Goal: Information Seeking & Learning: Understand process/instructions

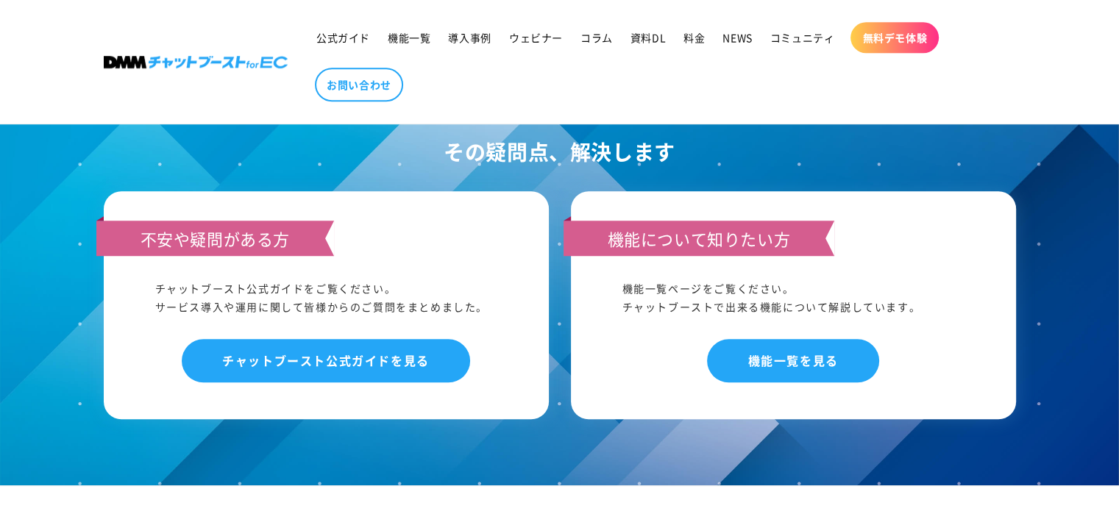
scroll to position [1250, 0]
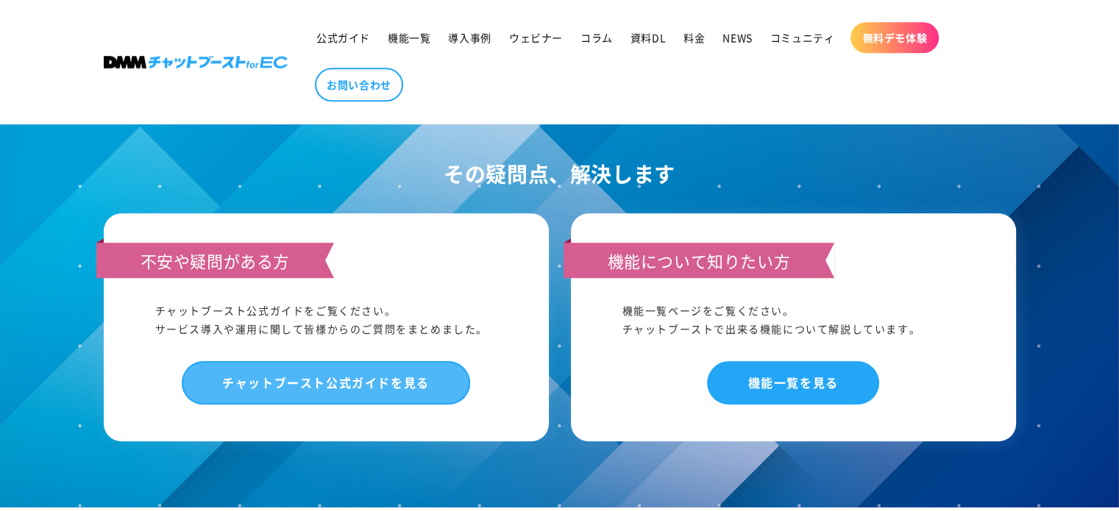
click at [397, 361] on link "チャットブースト公式ガイドを見る" at bounding box center [326, 382] width 288 height 43
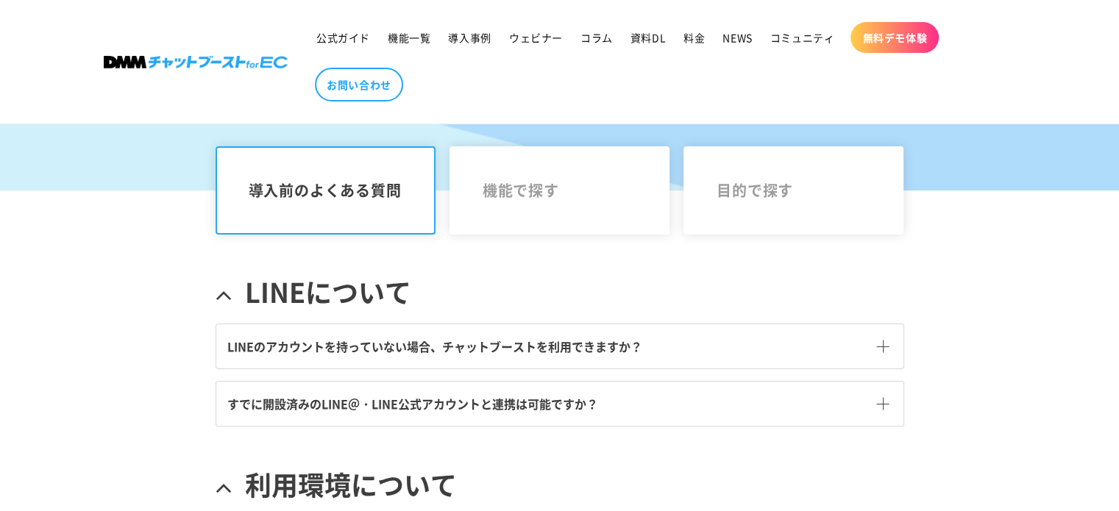
scroll to position [294, 0]
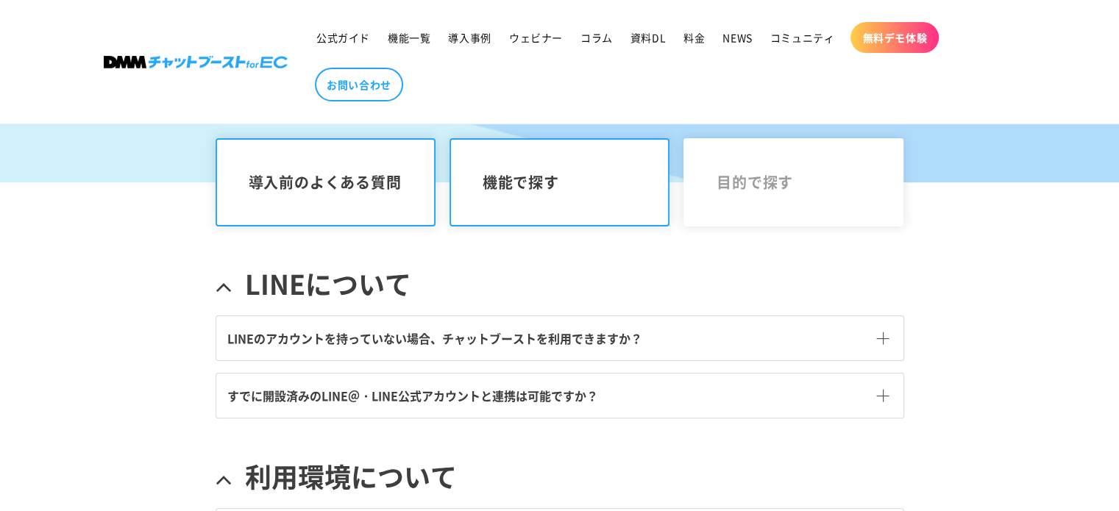
click at [521, 186] on span "機能で探す" at bounding box center [559, 183] width 154 height 18
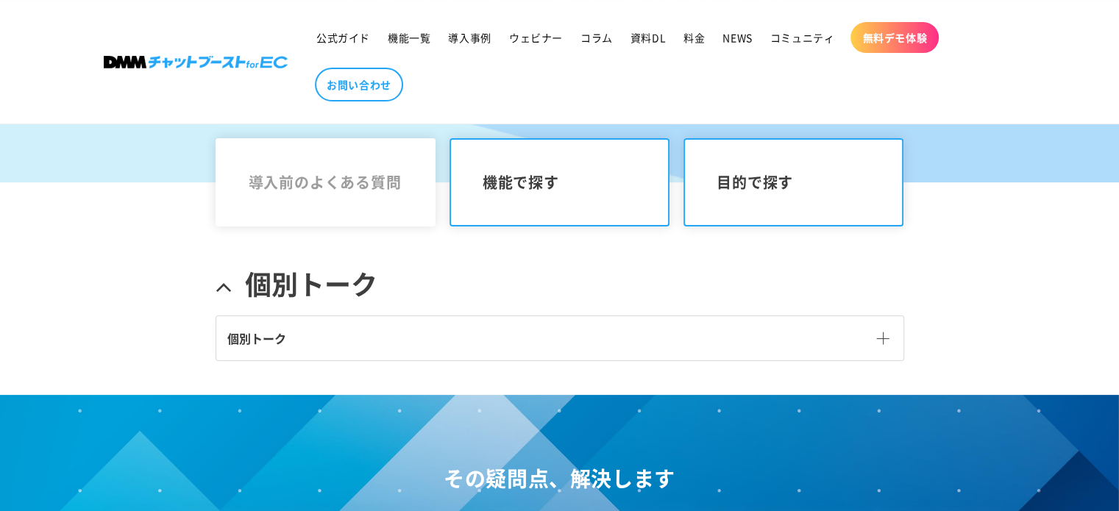
click at [761, 207] on link "目的で探す" at bounding box center [793, 182] width 221 height 88
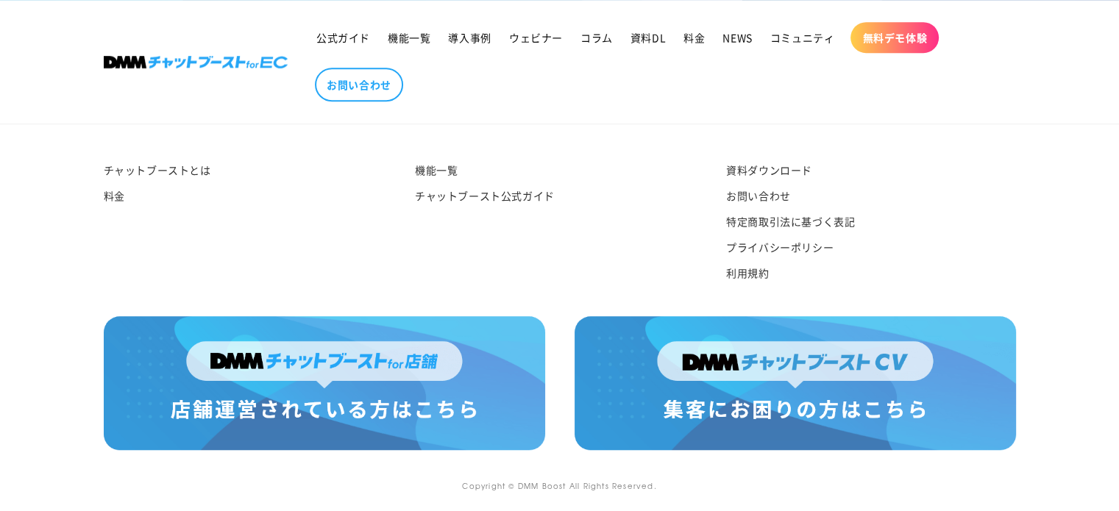
scroll to position [1038, 0]
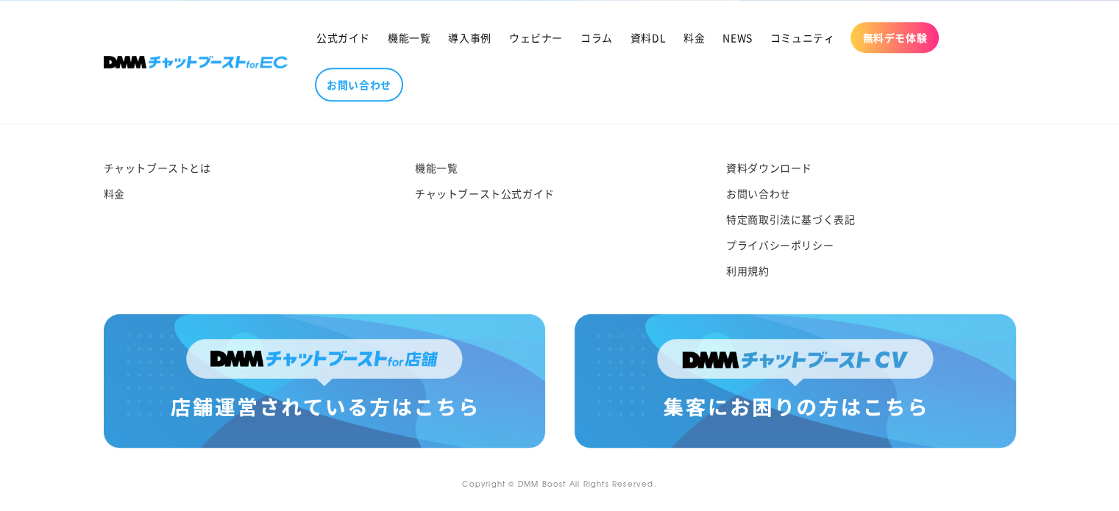
click at [385, 367] on img at bounding box center [324, 381] width 441 height 134
click at [332, 374] on img at bounding box center [324, 381] width 441 height 134
drag, startPoint x: 518, startPoint y: 190, endPoint x: 535, endPoint y: 188, distance: 17.8
click at [518, 190] on link "チャットブースト公式ガイド" at bounding box center [485, 194] width 140 height 26
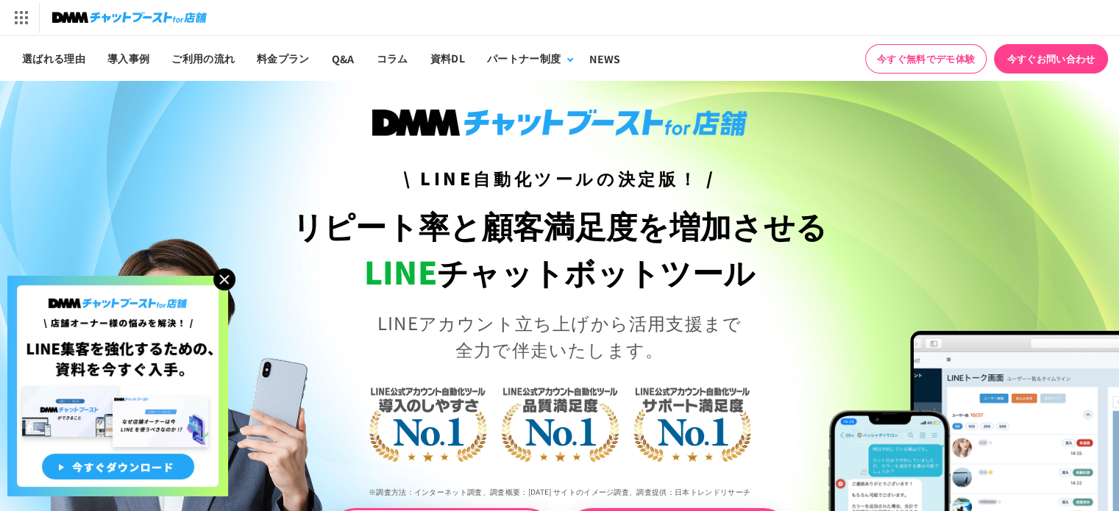
click at [218, 283] on img at bounding box center [224, 279] width 22 height 22
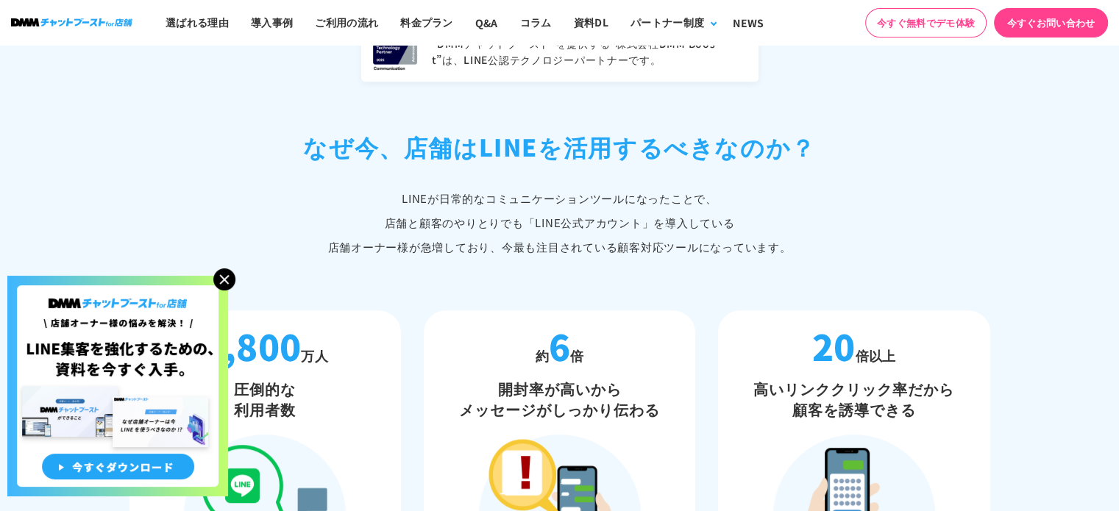
scroll to position [662, 0]
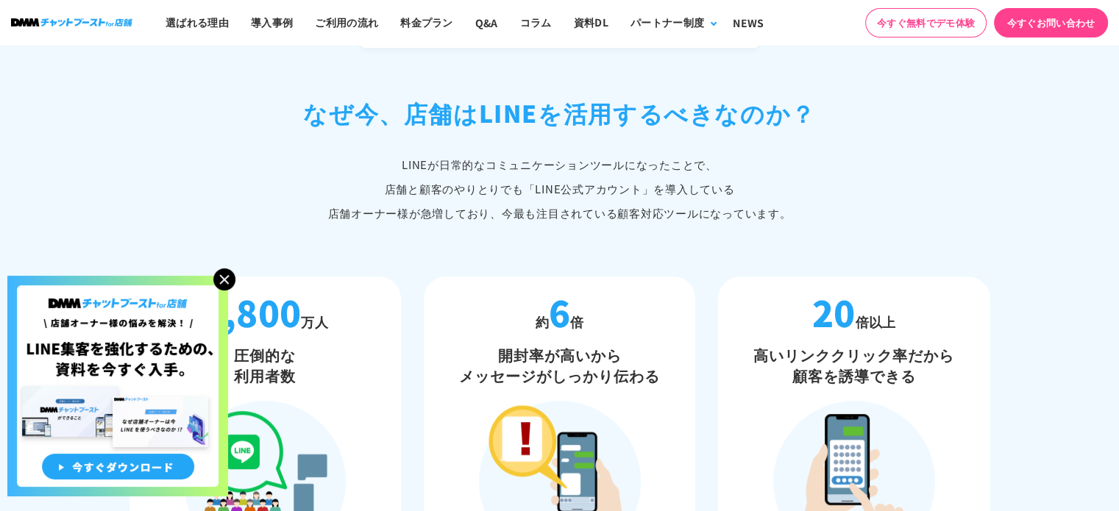
click at [220, 279] on img at bounding box center [224, 279] width 22 height 22
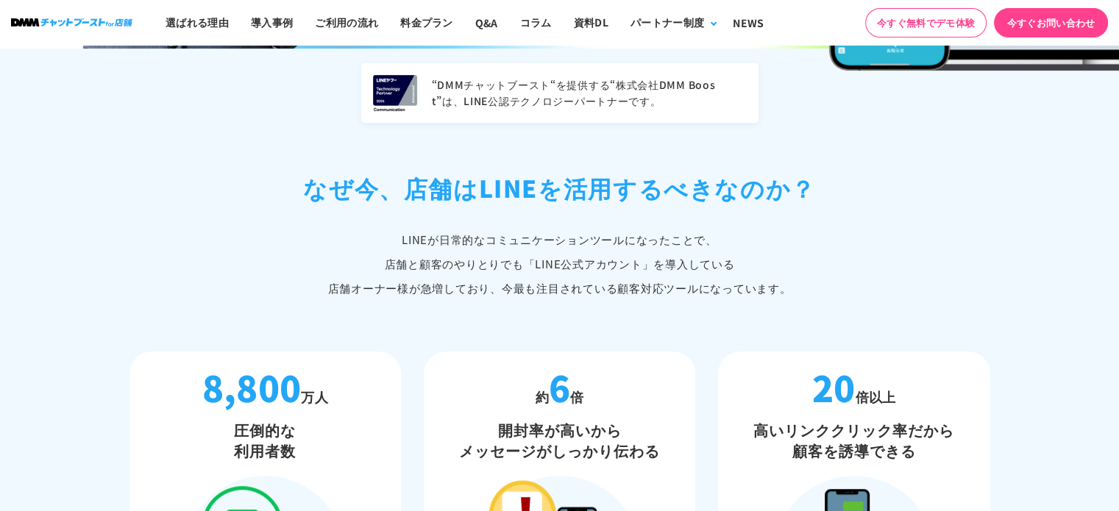
scroll to position [515, 0]
